Goal: Information Seeking & Learning: Learn about a topic

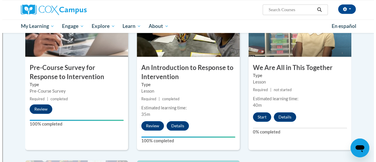
scroll to position [160, 0]
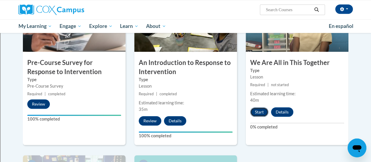
click at [259, 112] on button "Start" at bounding box center [259, 111] width 18 height 9
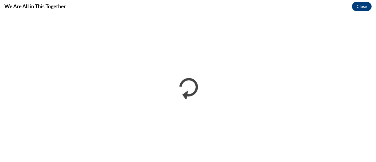
scroll to position [0, 0]
